Goal: Task Accomplishment & Management: Use online tool/utility

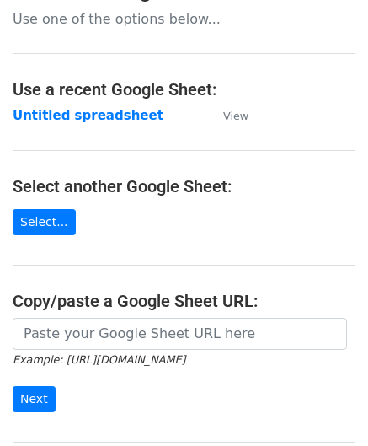
scroll to position [169, 0]
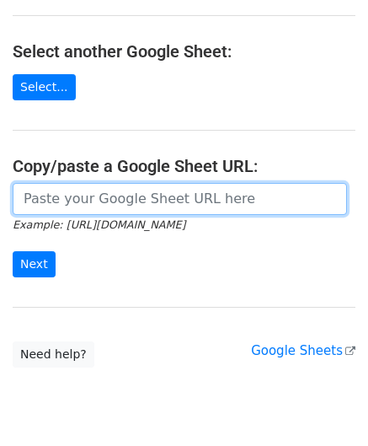
click at [81, 203] on input "url" at bounding box center [180, 199] width 335 height 32
paste input "https://docs.google.com/spreadsheets/d/1cDFbhu_YHOVfhqZK8uDWEMjOcmH1ypELoDBwnNt…"
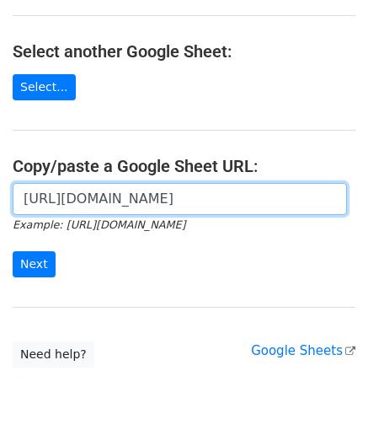
scroll to position [0, 394]
type input "https://docs.google.com/spreadsheets/d/1cDFbhu_YHOVfhqZK8uDWEMjOcmH1ypELoDBwnNt…"
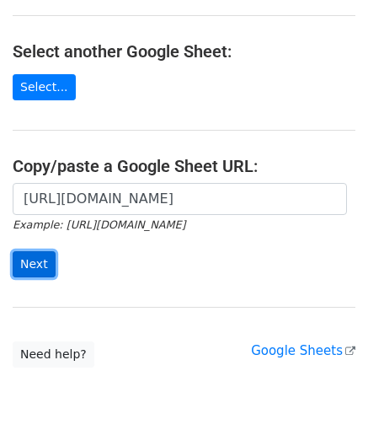
click at [32, 263] on input "Next" at bounding box center [34, 264] width 43 height 26
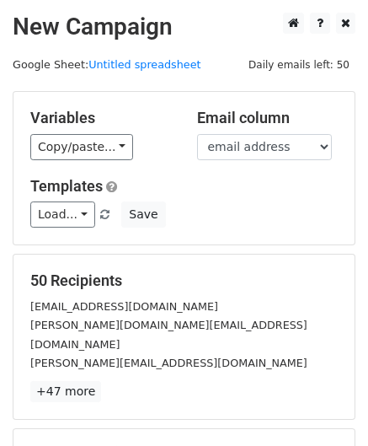
scroll to position [206, 0]
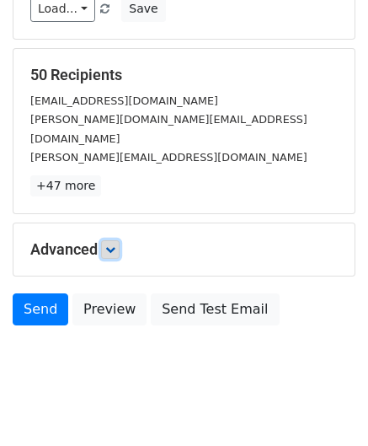
click at [115, 240] on link at bounding box center [110, 249] width 19 height 19
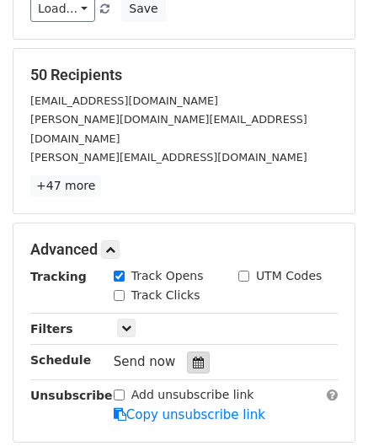
click at [196, 351] on div at bounding box center [198, 362] width 23 height 22
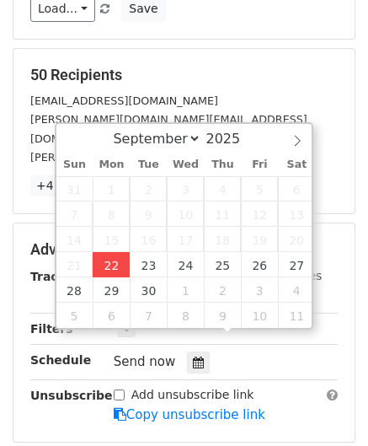
type input "[DATE] 12:00"
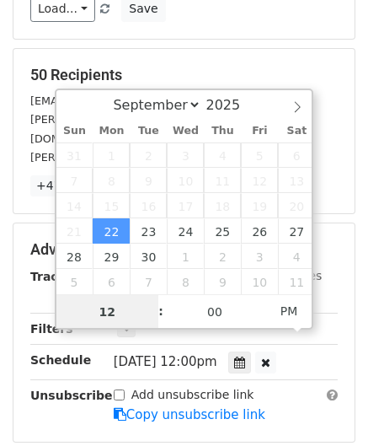
scroll to position [0, 0]
paste input "Hour"
type input "2"
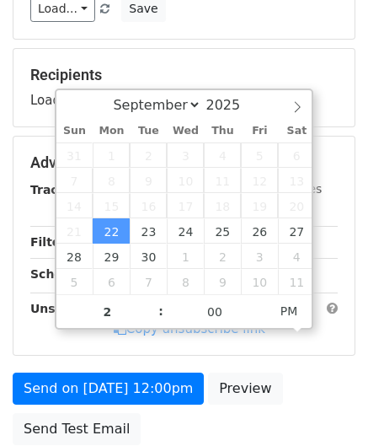
type input "[DATE] 14:00"
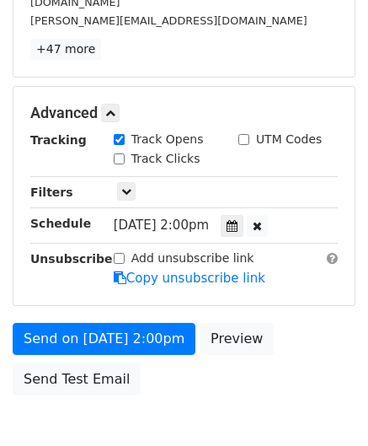
scroll to position [410, 0]
